Goal: Communication & Community: Answer question/provide support

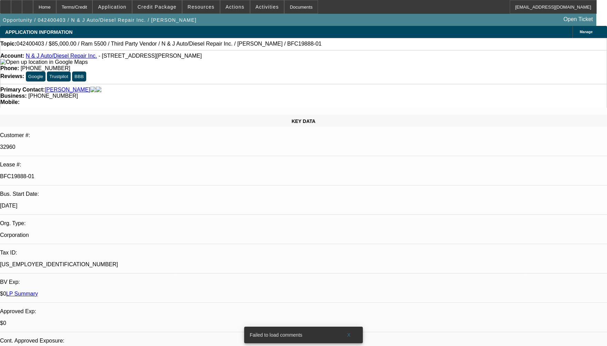
select select "0"
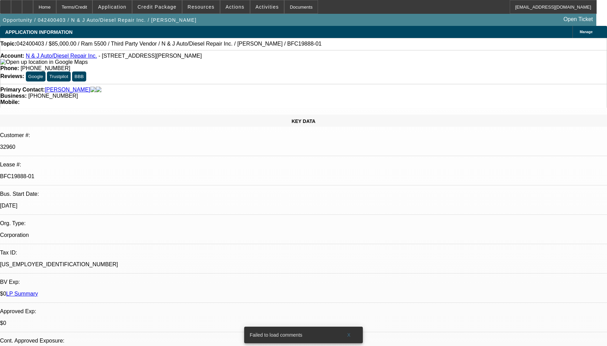
select select "0"
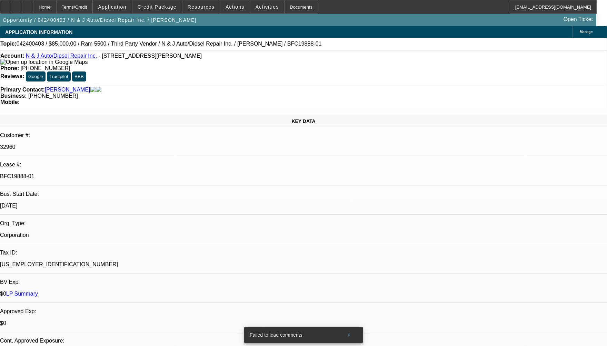
select select "0"
select select "1"
select select "6"
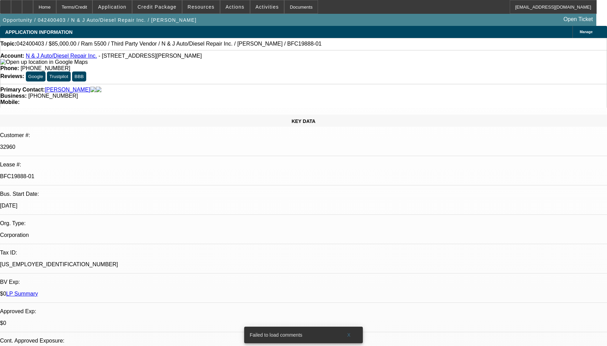
select select "1"
select select "6"
select select "1"
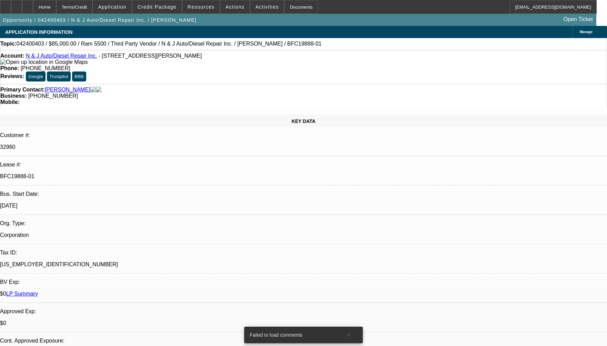
select select "6"
select select "1"
select select "2"
select select "6"
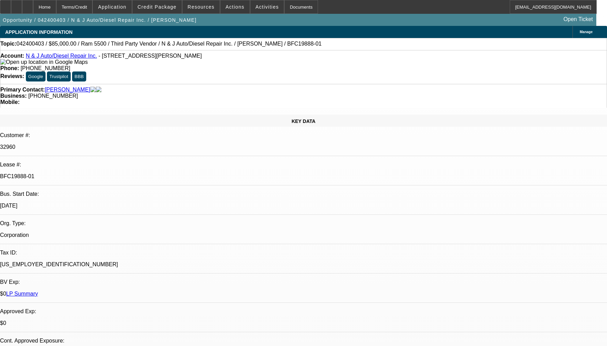
select select "0"
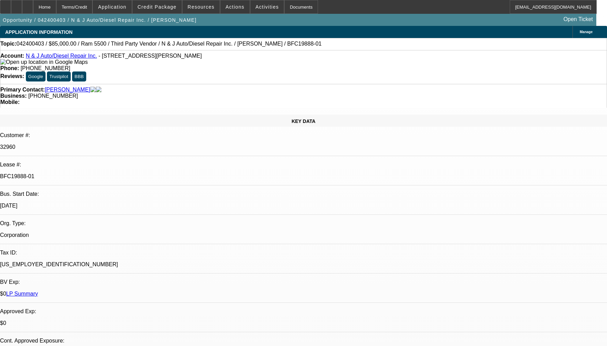
select select "0"
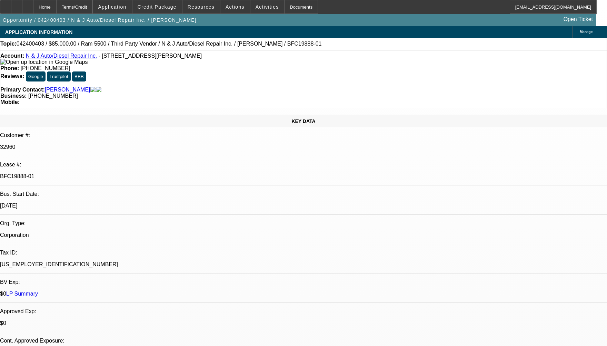
select select "0"
select select "1"
select select "6"
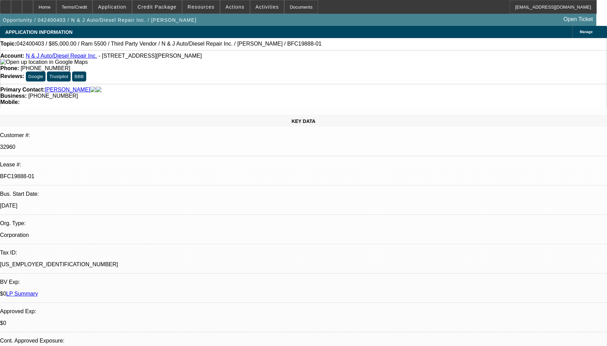
select select "1"
select select "6"
select select "1"
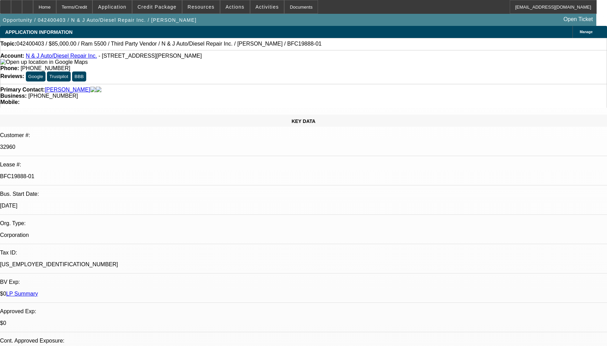
select select "6"
select select "1"
select select "2"
select select "6"
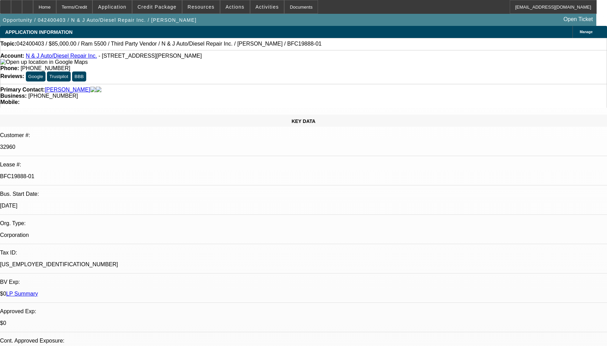
radio input "true"
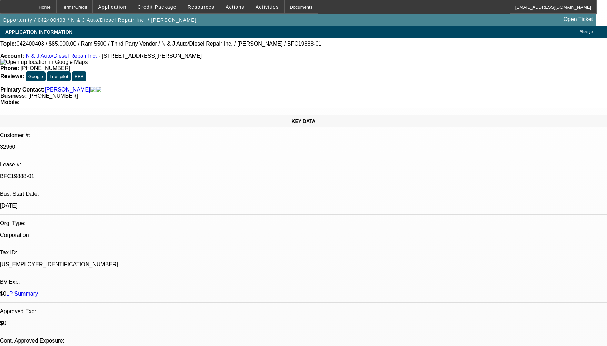
type textarea "CUSTOMER HAD 2 CONTRACTS BOTH ARE SOLD DEALS WE HAVE NOT COLLECTED ANY PAYMENT …"
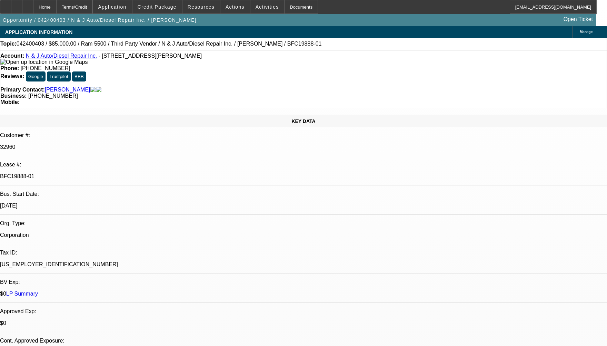
radio input "true"
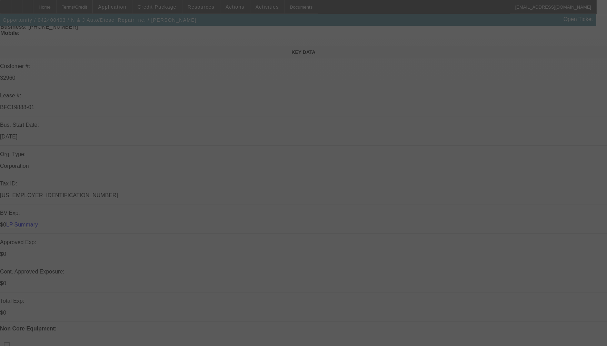
scroll to position [138, 0]
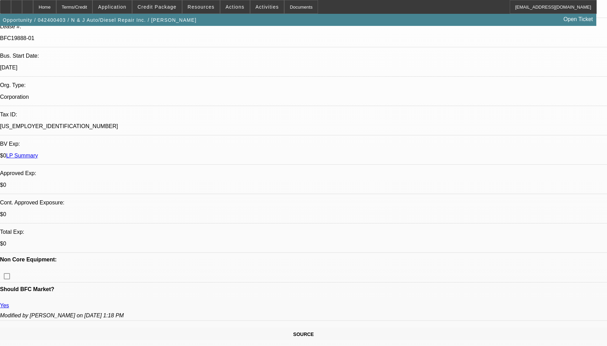
select select "0"
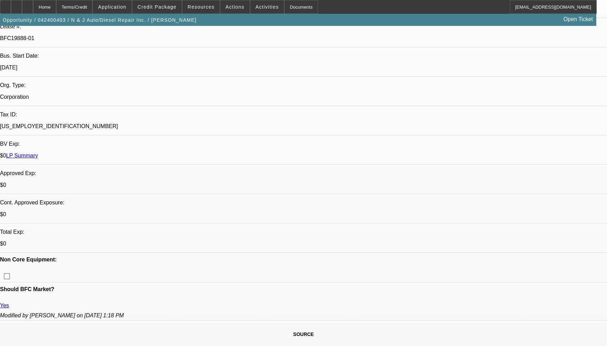
select select "0"
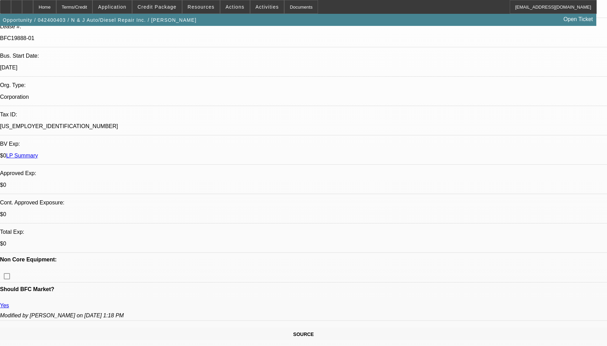
select select "0"
select select "1"
select select "6"
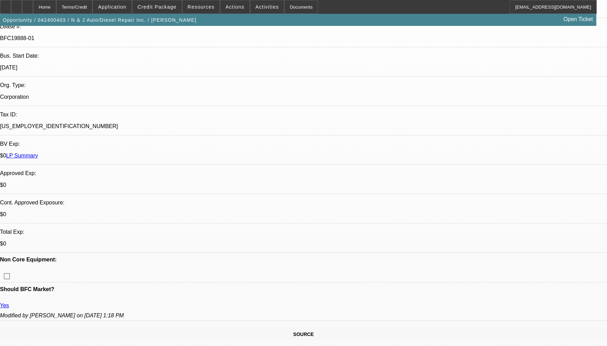
select select "1"
select select "6"
select select "1"
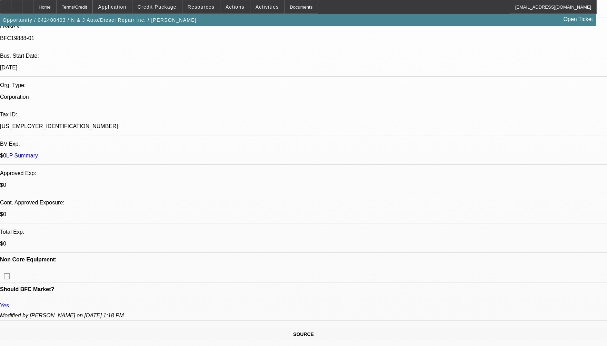
select select "6"
select select "1"
select select "2"
select select "6"
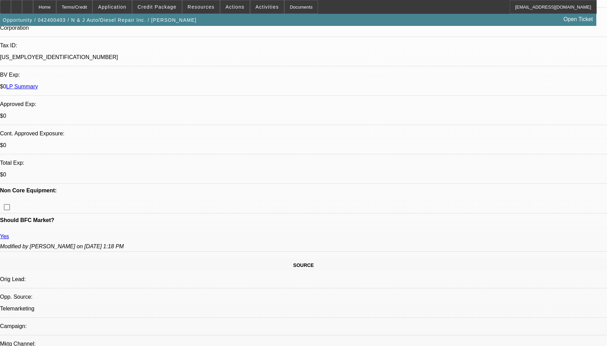
scroll to position [276, 0]
